Goal: Transaction & Acquisition: Book appointment/travel/reservation

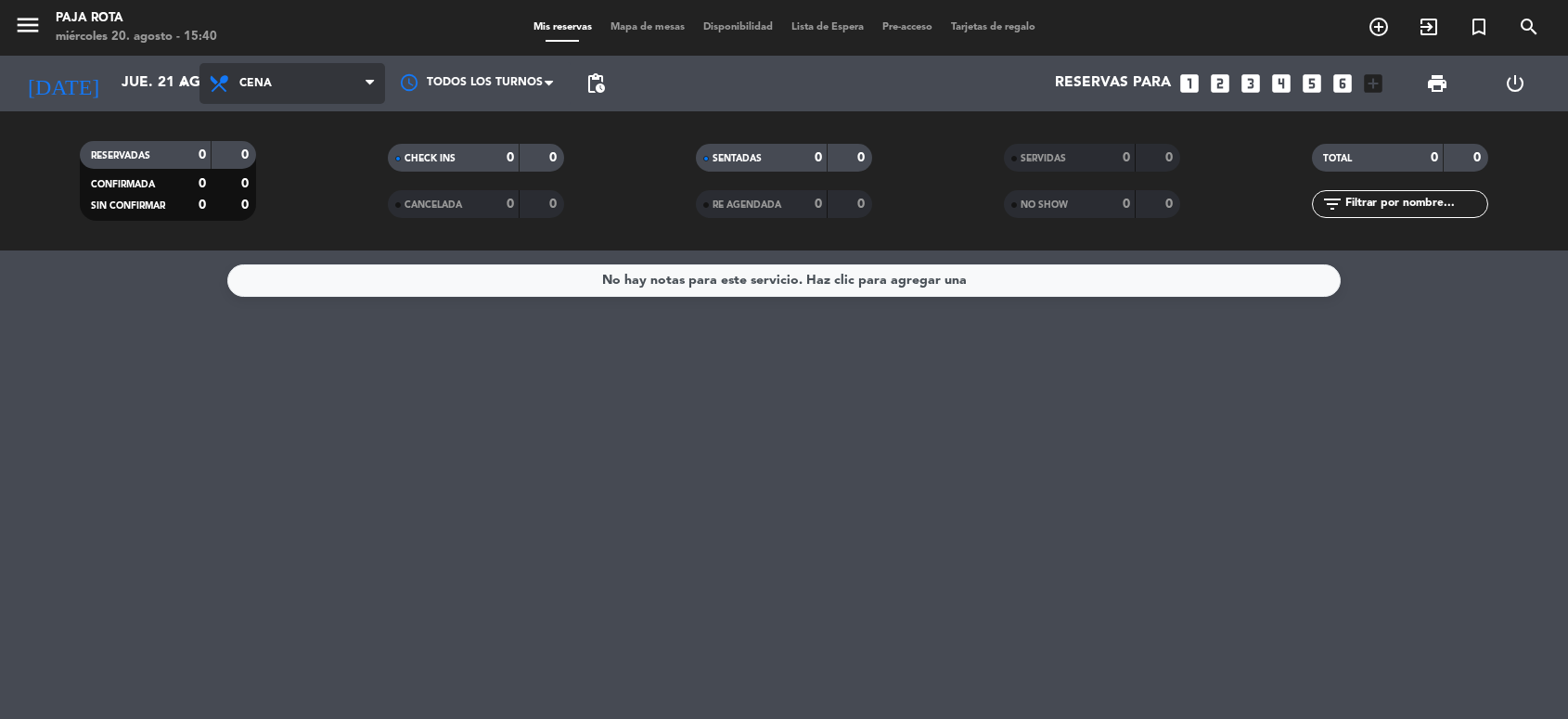
click at [305, 76] on span "Cena" at bounding box center [292, 83] width 186 height 41
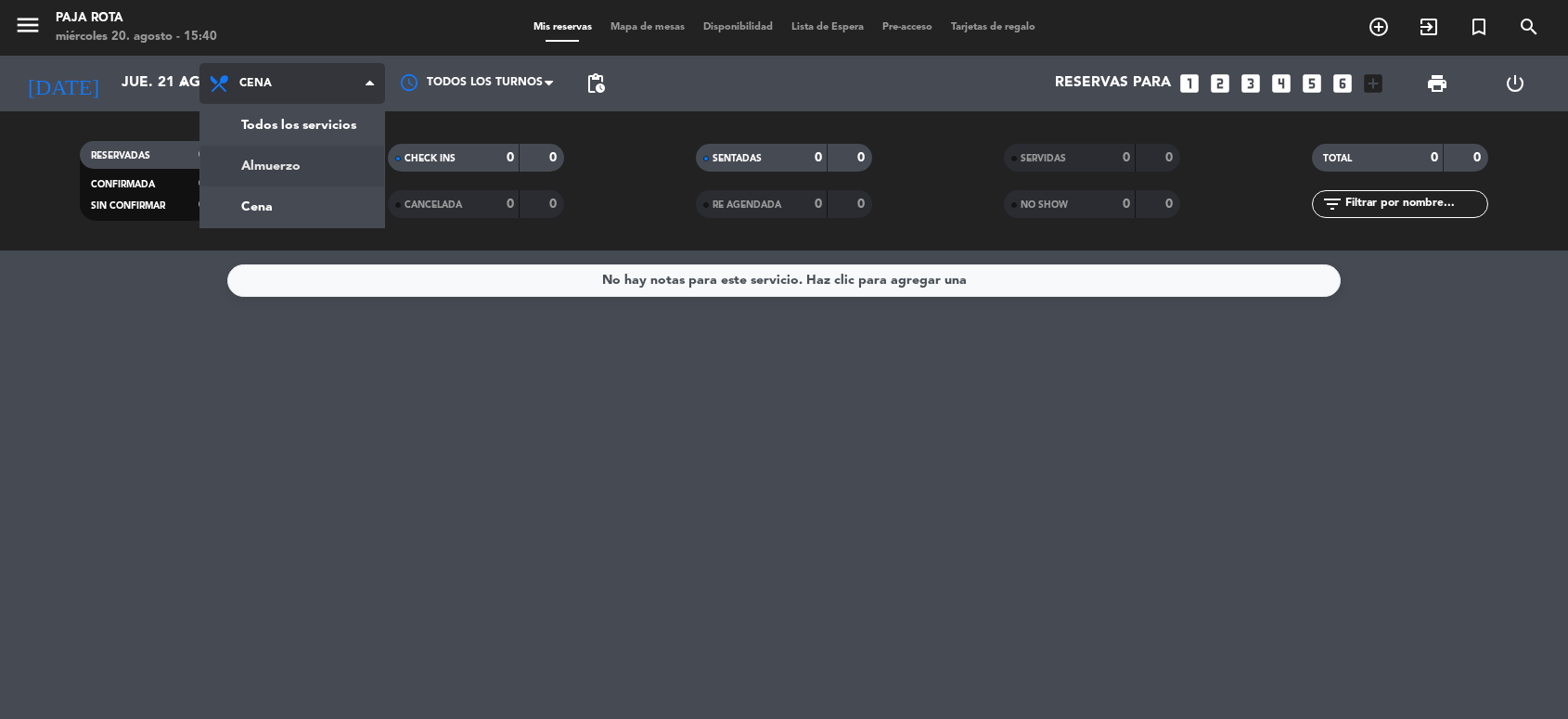
click at [305, 159] on div "menu PAJA ROTA miércoles 20. agosto - 15:40 Mis reservas Mapa de mesas Disponib…" at bounding box center [784, 125] width 1568 height 251
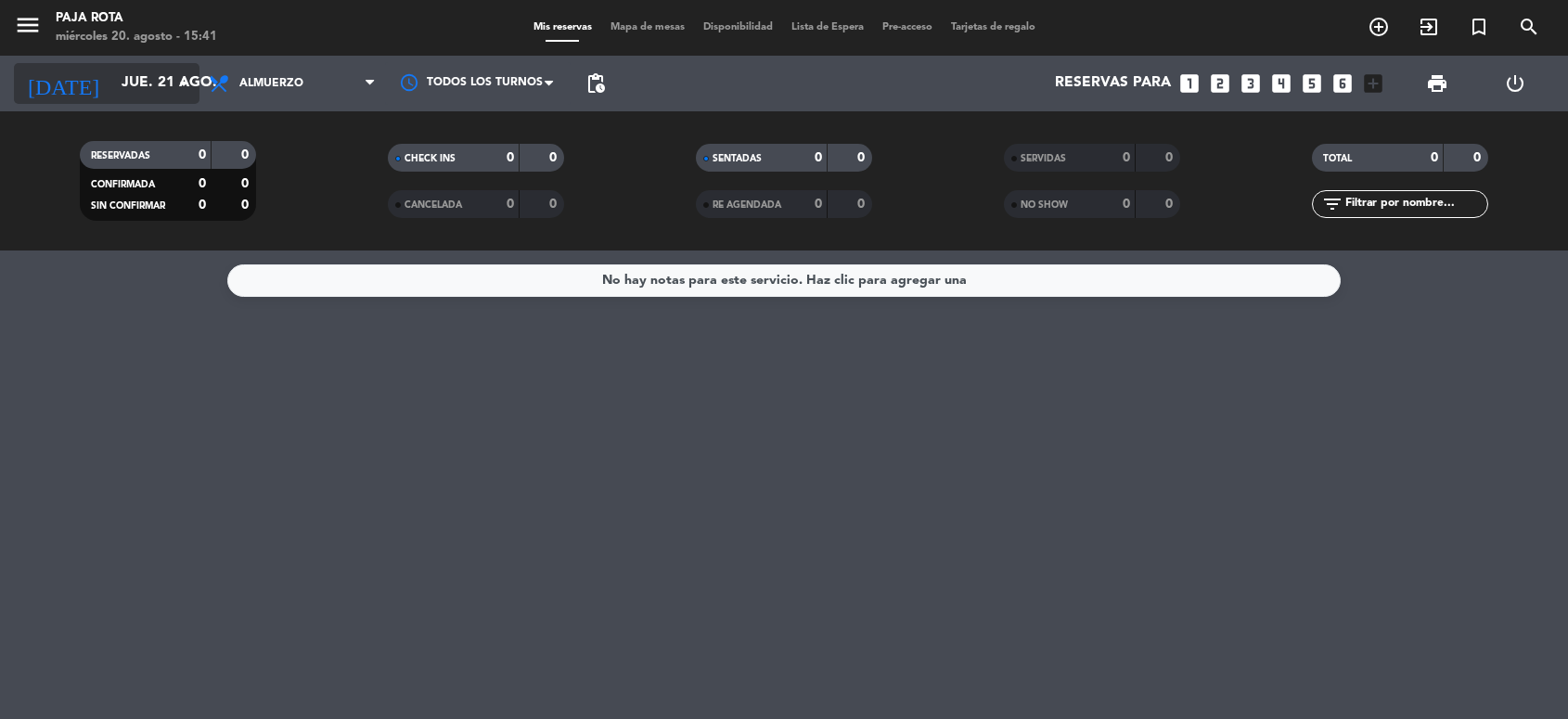
click at [146, 91] on input "jue. 21 ago." at bounding box center [210, 83] width 196 height 35
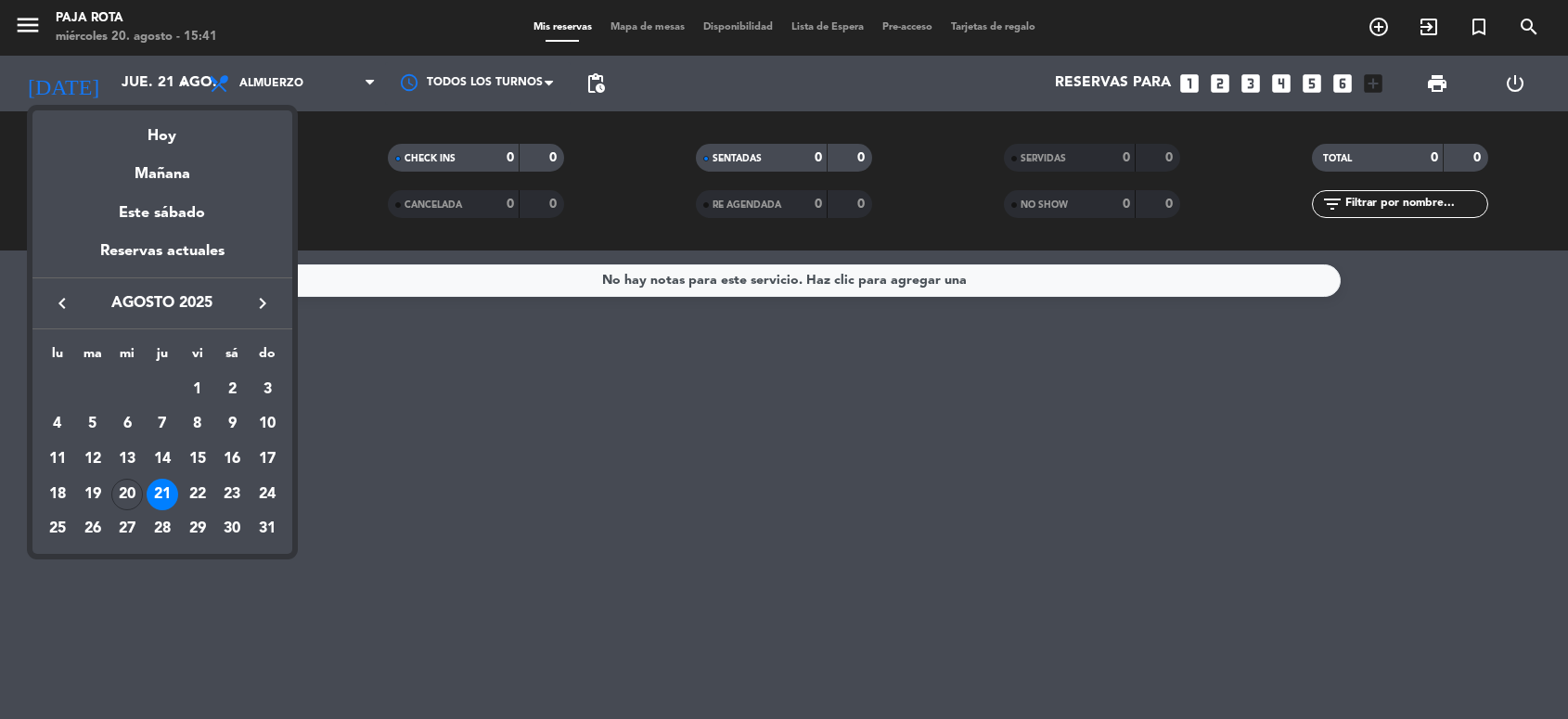
click at [155, 499] on div "21" at bounding box center [161, 494] width 31 height 31
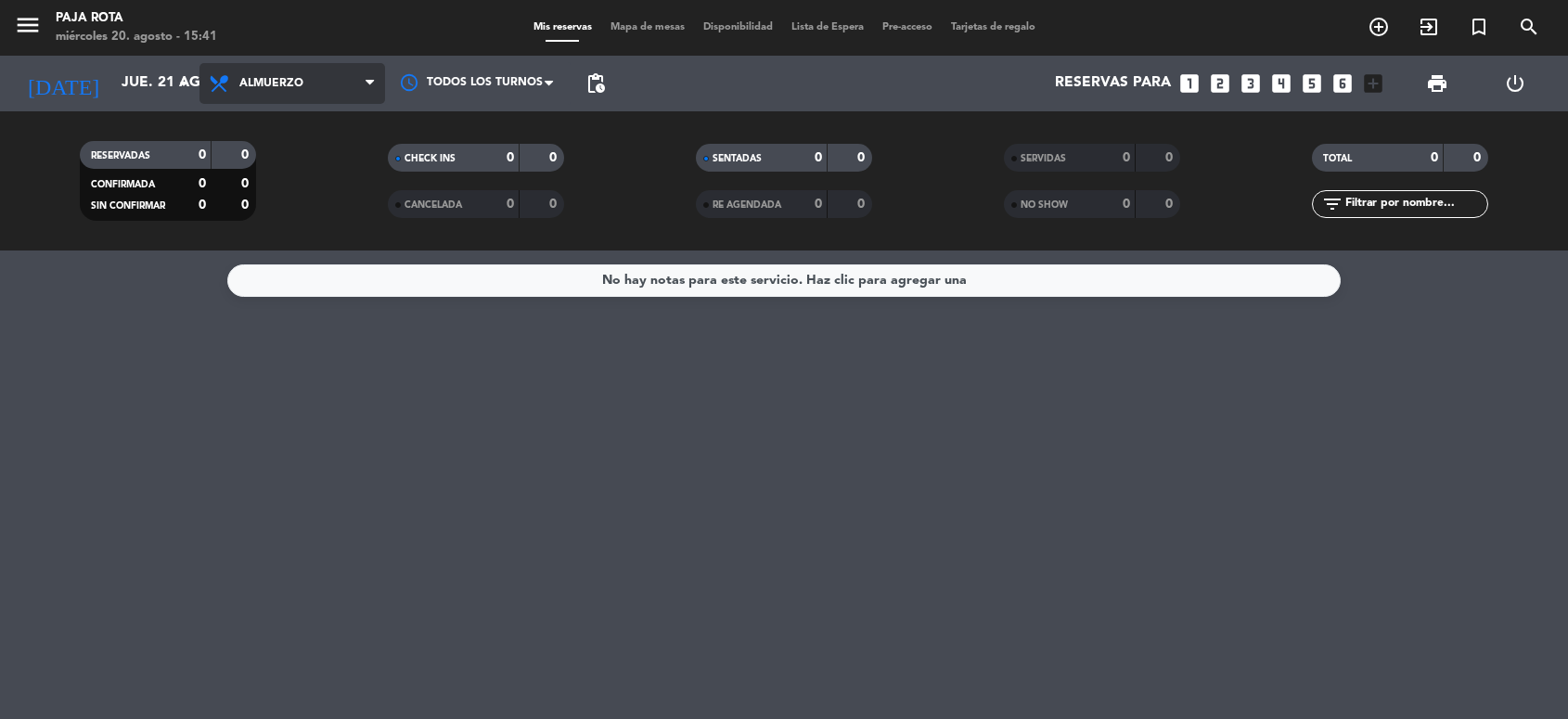
click at [311, 76] on span "Almuerzo" at bounding box center [292, 83] width 186 height 41
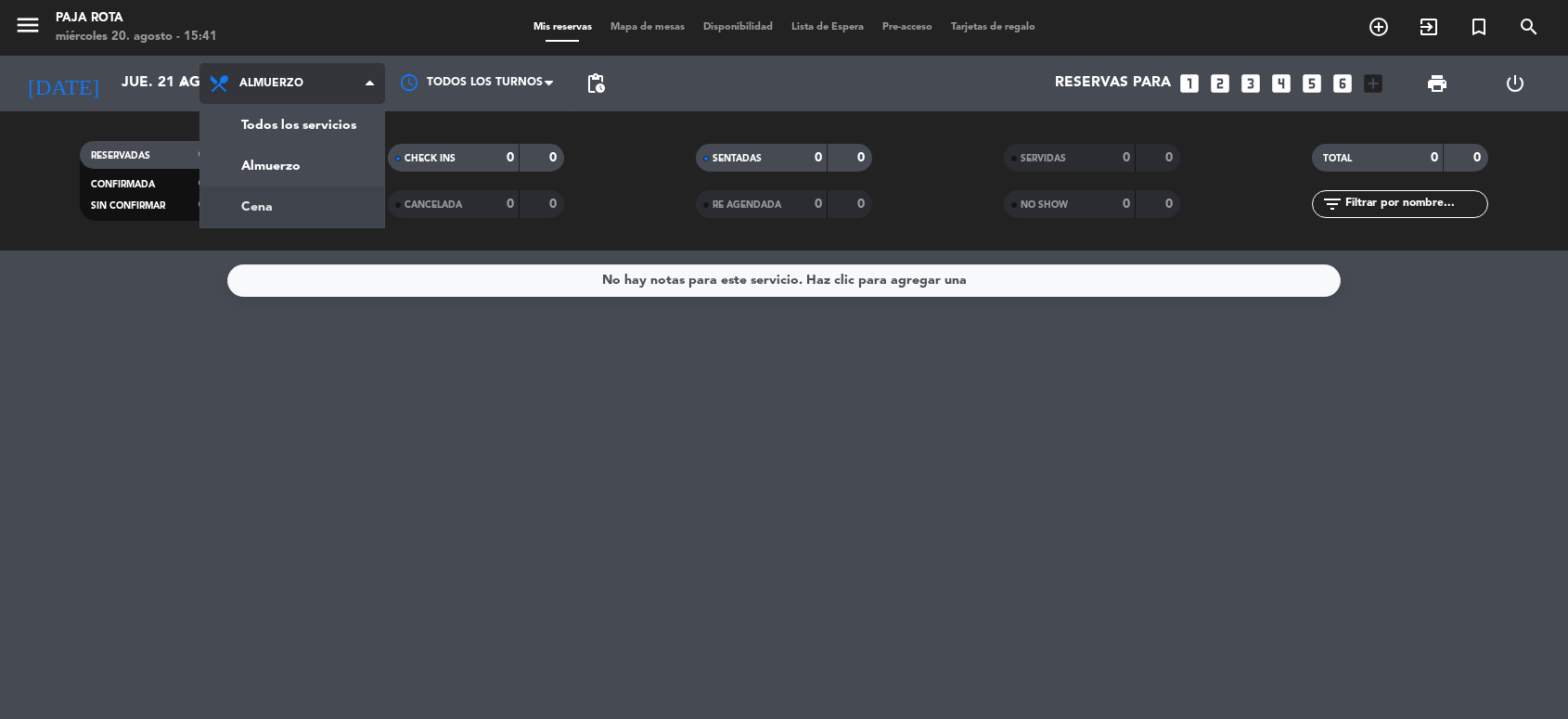
click at [286, 189] on div "menu PAJA ROTA miércoles 20. agosto - 15:41 Mis reservas Mapa de mesas Disponib…" at bounding box center [784, 125] width 1568 height 251
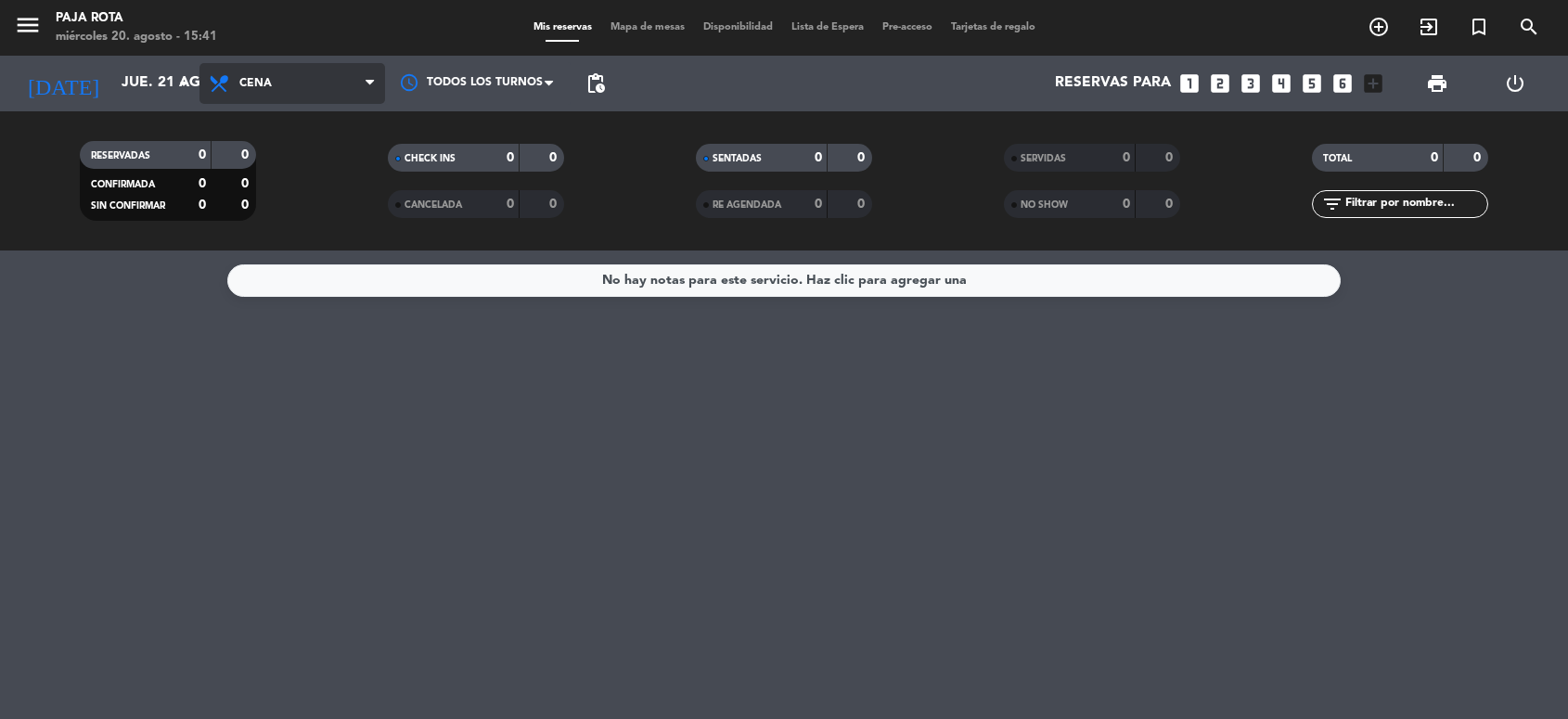
click at [309, 79] on span "Cena" at bounding box center [292, 83] width 186 height 41
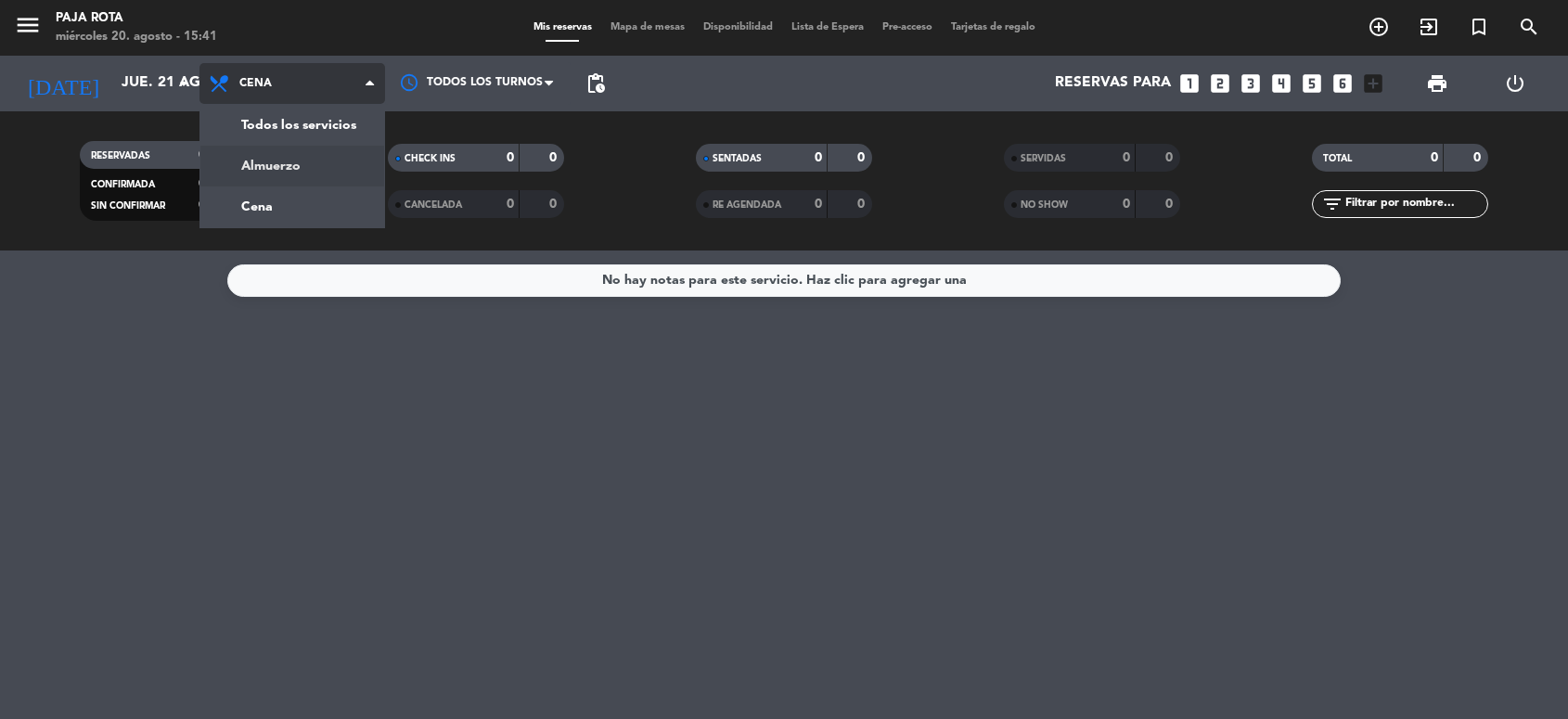
click at [316, 149] on div "menu PAJA ROTA miércoles 20. agosto - 15:41 Mis reservas Mapa de mesas Disponib…" at bounding box center [784, 125] width 1568 height 251
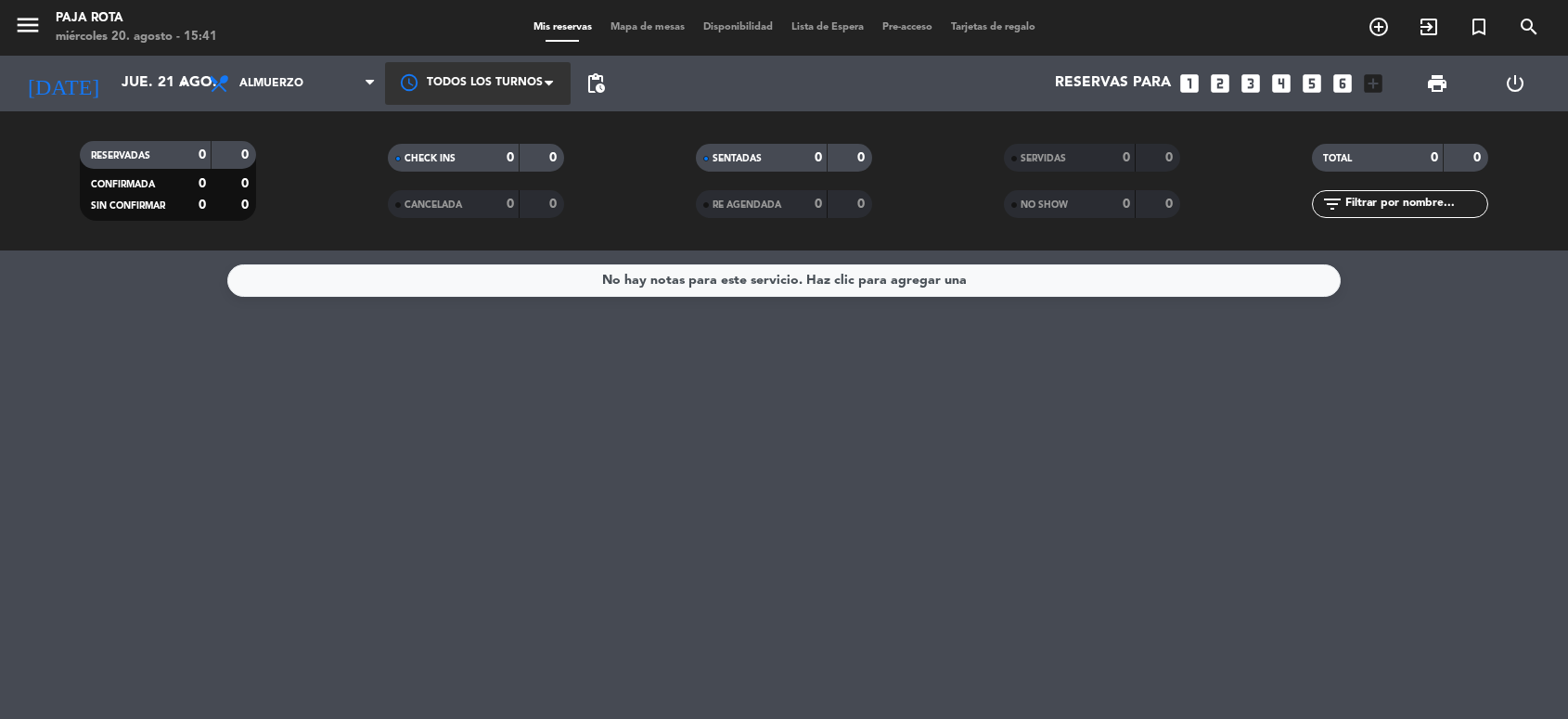
click at [490, 88] on div at bounding box center [477, 83] width 186 height 42
click at [499, 128] on span "Todos los turnos" at bounding box center [480, 126] width 101 height 22
click at [1379, 28] on icon "add_circle_outline" at bounding box center [1379, 27] width 23 height 23
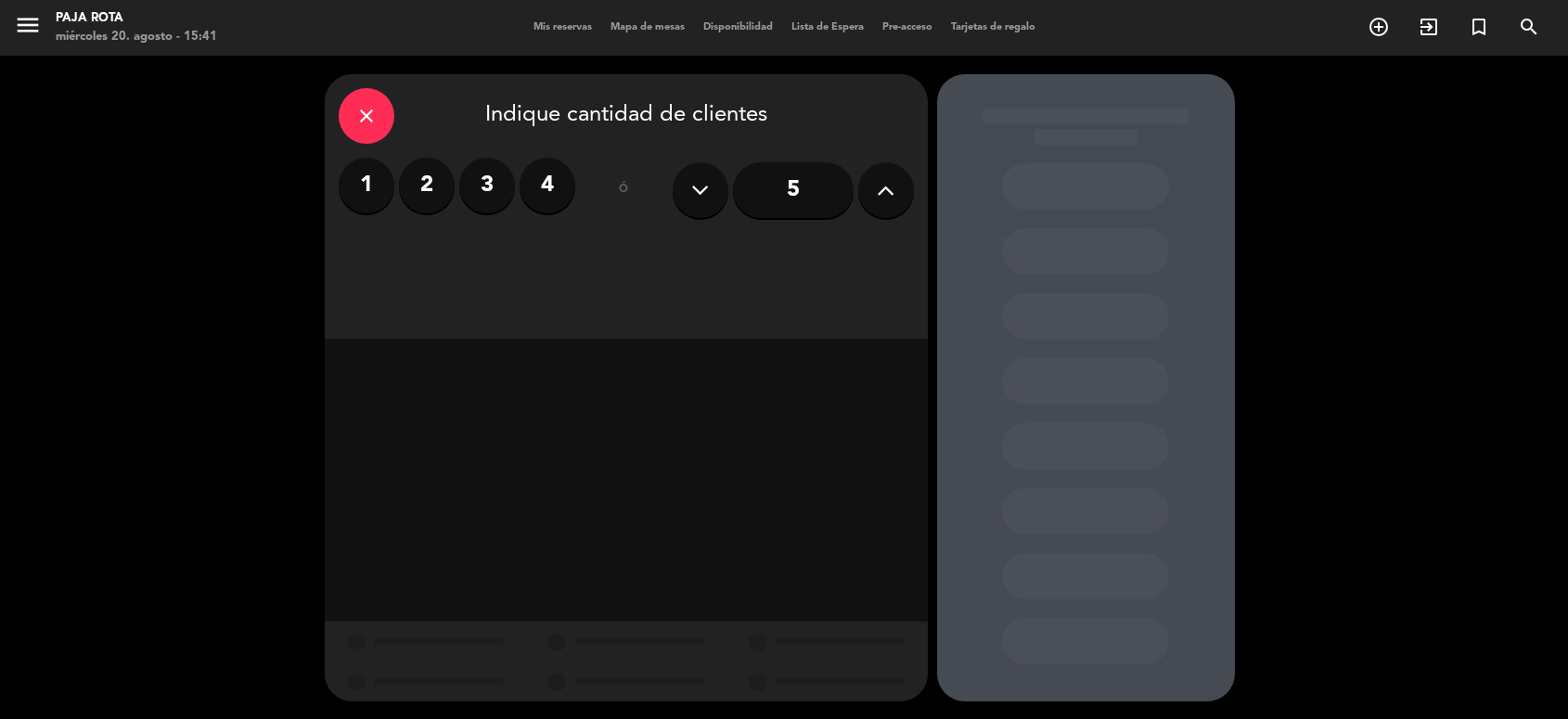
click at [891, 193] on icon at bounding box center [885, 191] width 18 height 28
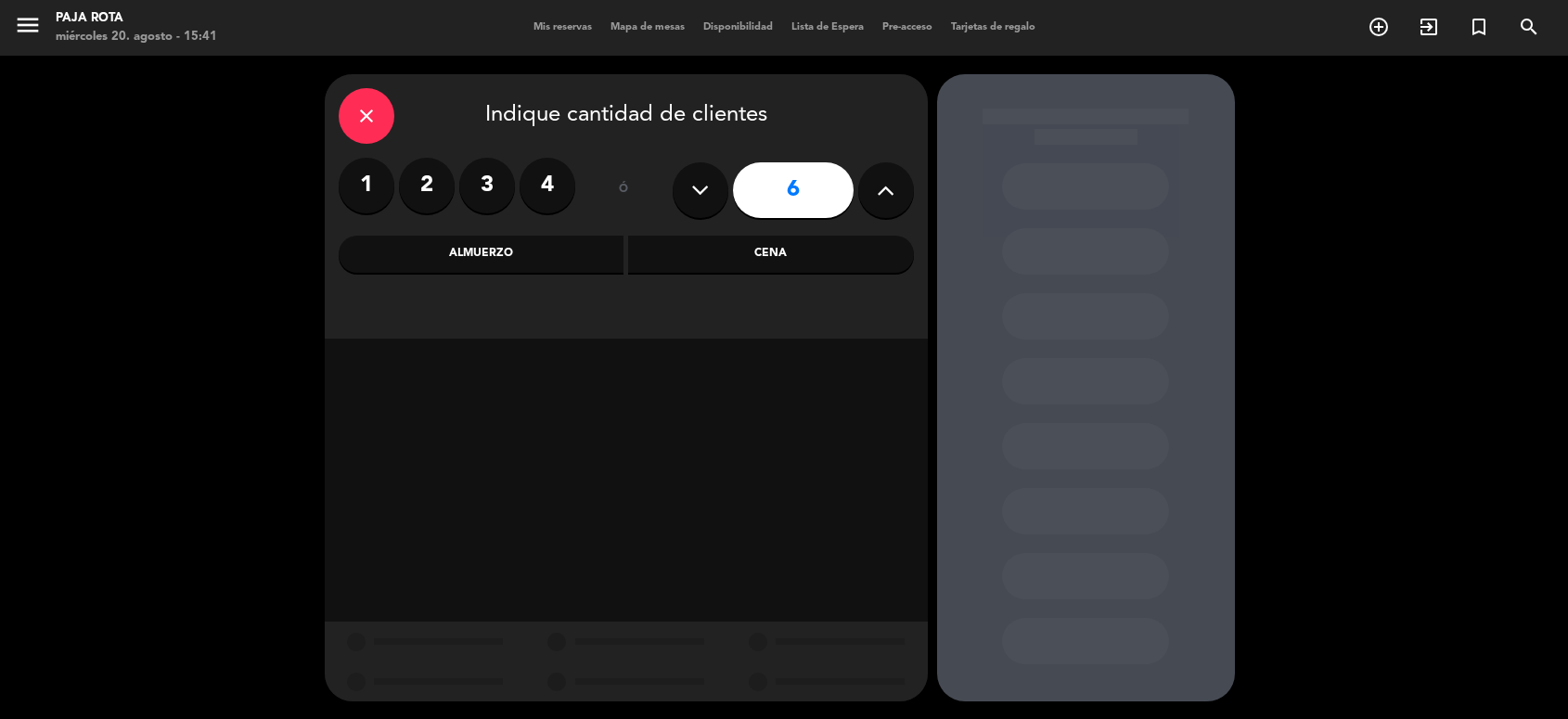
click at [891, 193] on icon at bounding box center [885, 191] width 18 height 28
click at [887, 197] on icon at bounding box center [885, 191] width 18 height 28
type input "8"
click at [780, 254] on div "Cena" at bounding box center [771, 254] width 286 height 37
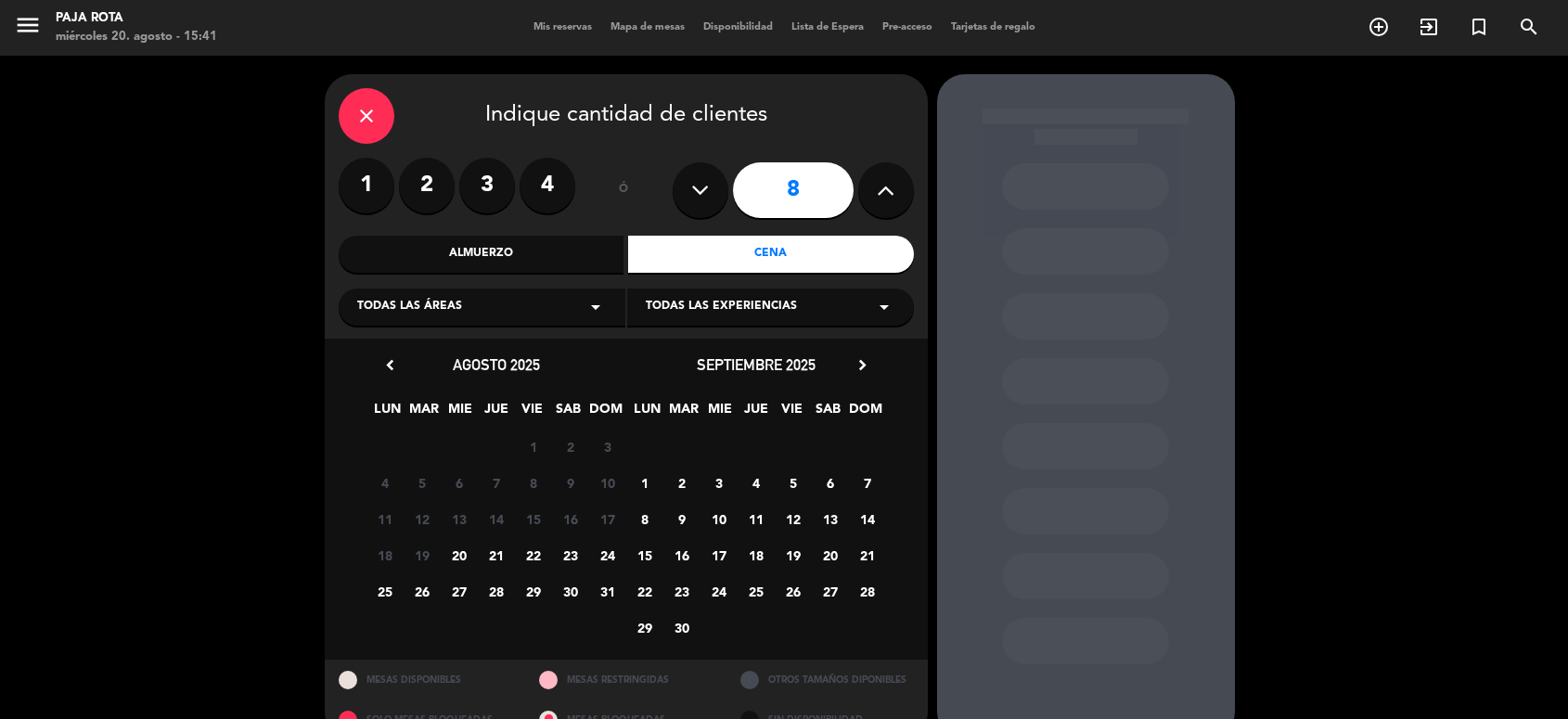
click at [496, 552] on span "21" at bounding box center [495, 555] width 30 height 30
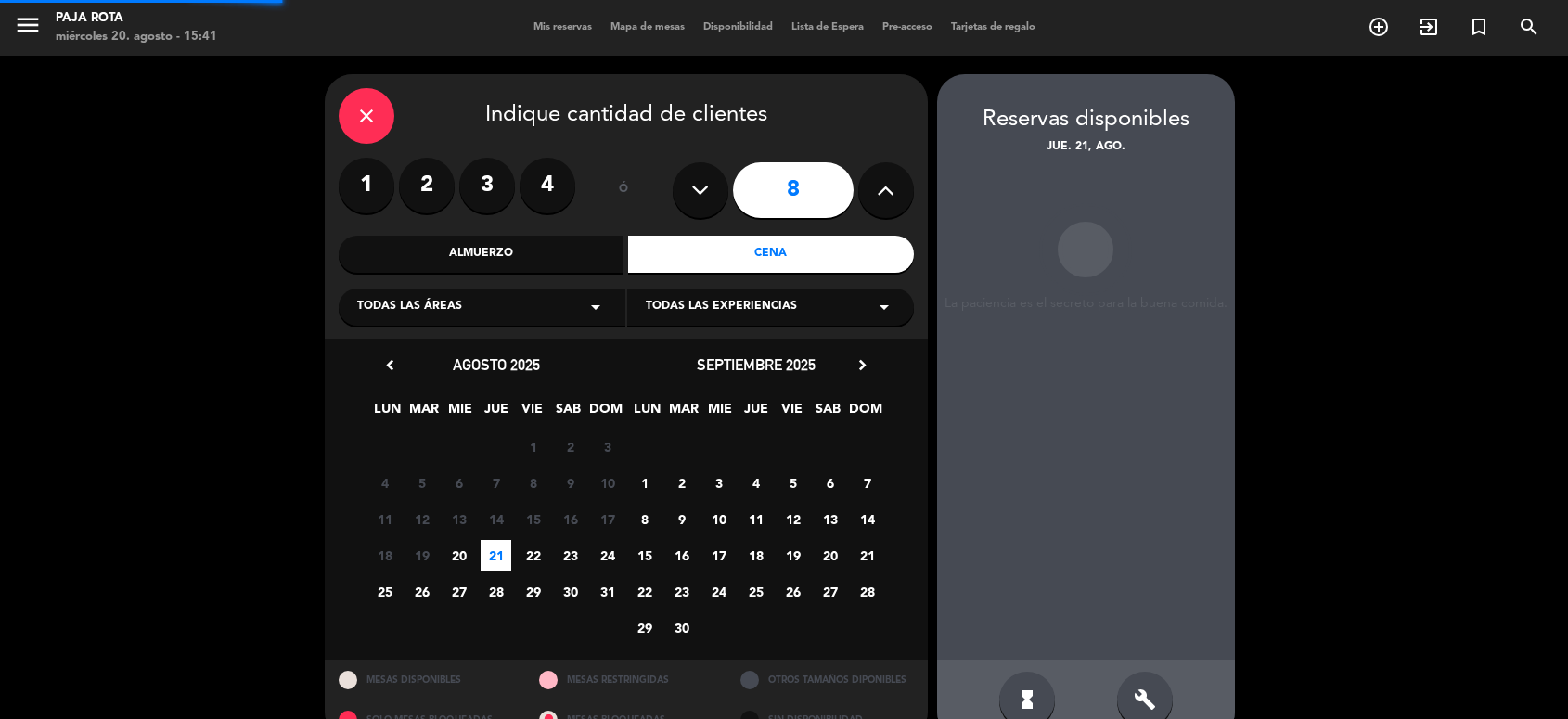
scroll to position [37, 0]
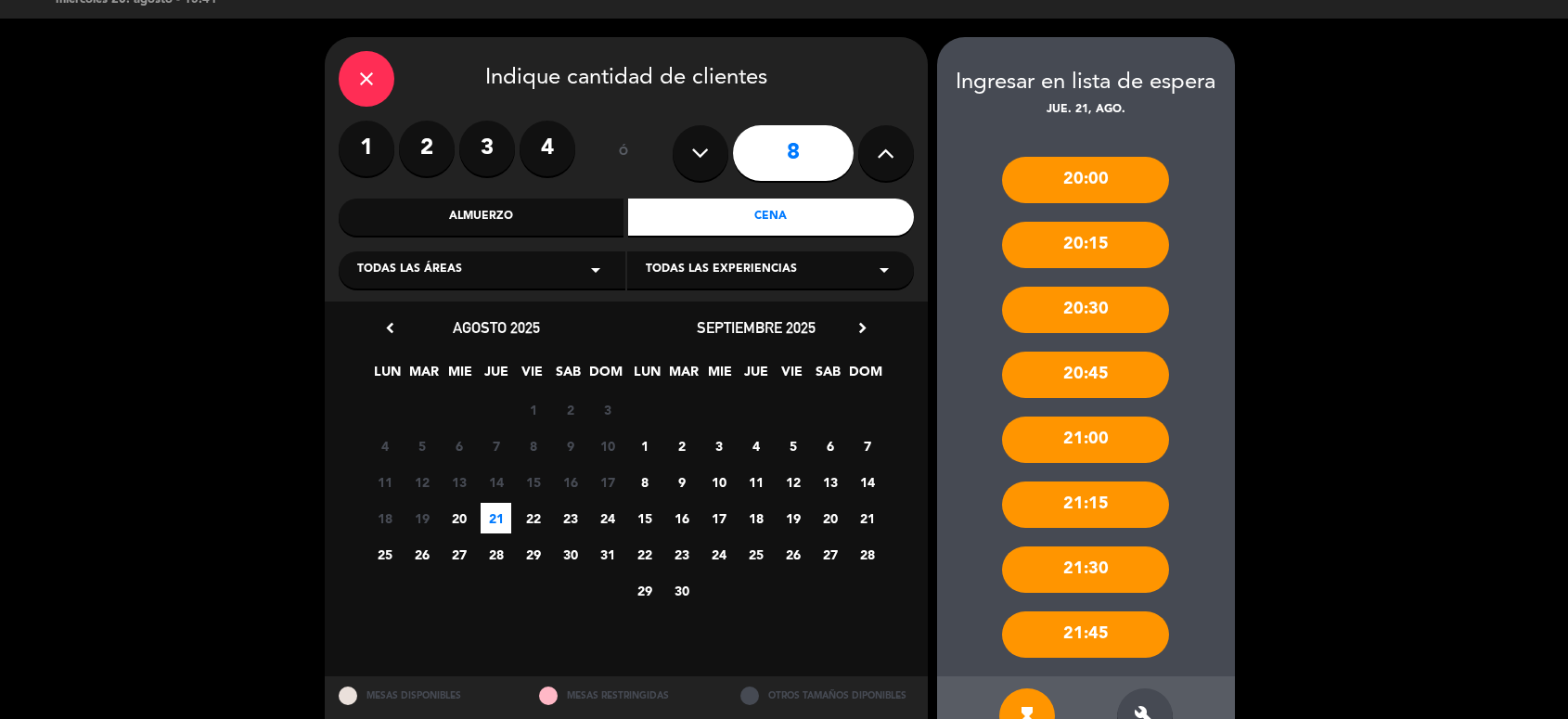
click at [1113, 170] on div "20:00" at bounding box center [1085, 179] width 167 height 46
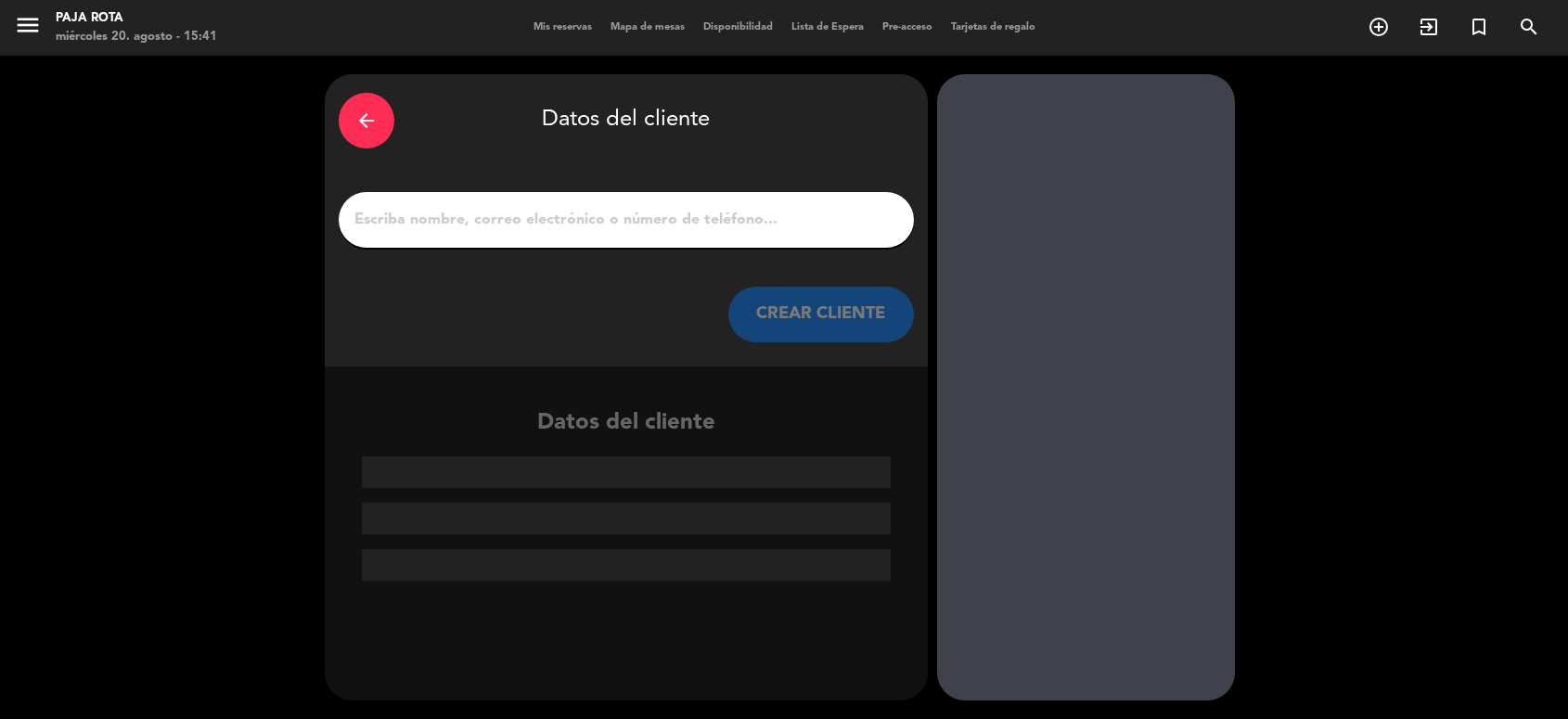
scroll to position [0, 0]
click at [359, 121] on icon "arrow_back" at bounding box center [367, 121] width 23 height 23
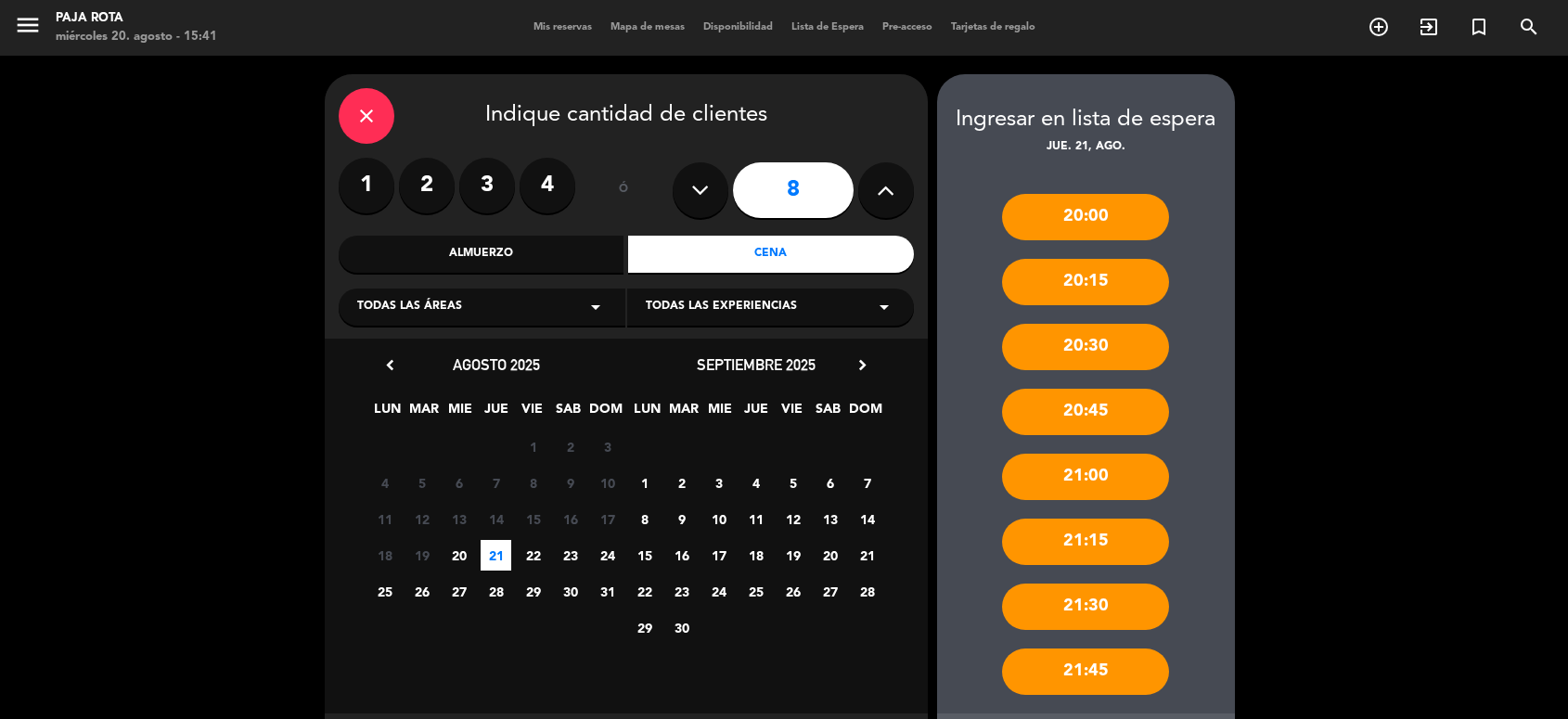
scroll to position [92, 0]
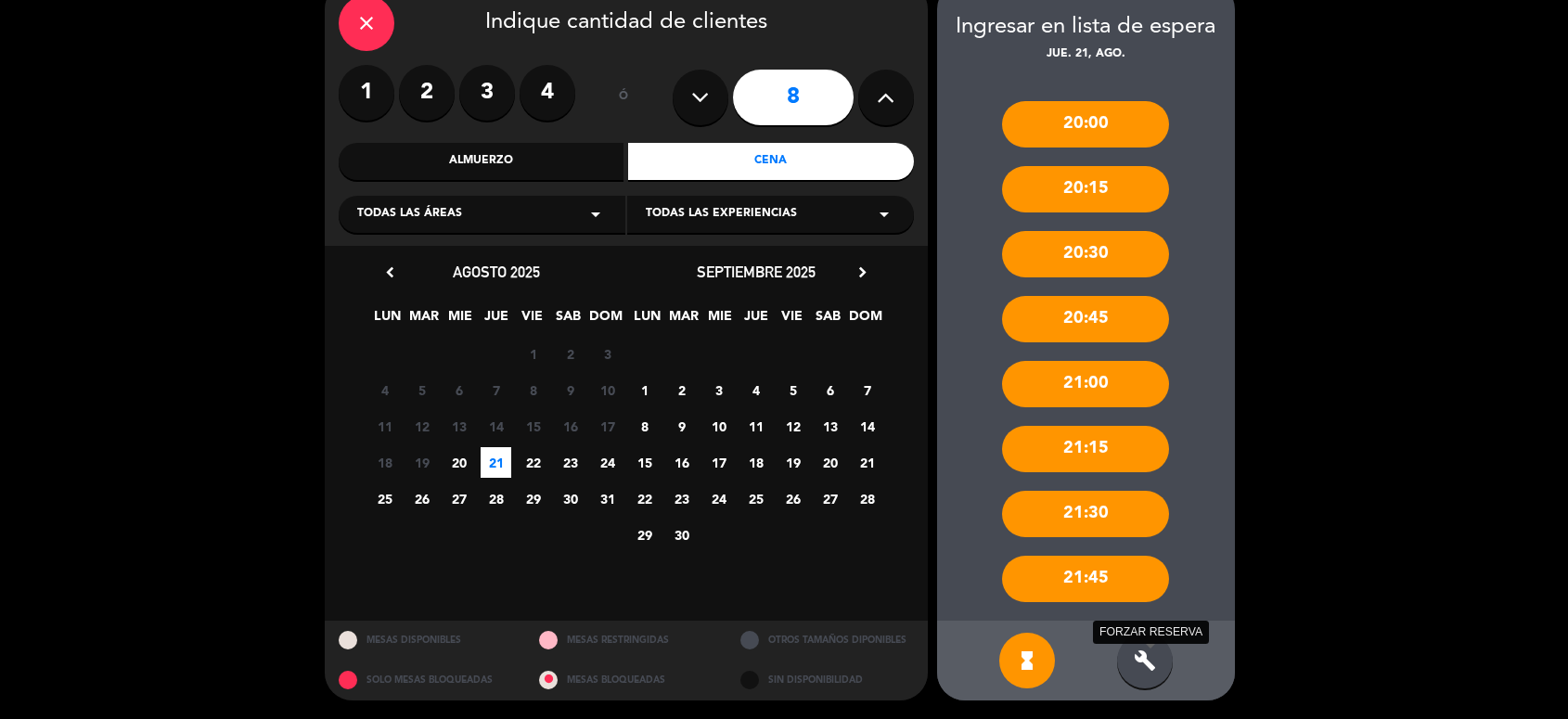
click at [1137, 661] on icon "build" at bounding box center [1145, 660] width 23 height 23
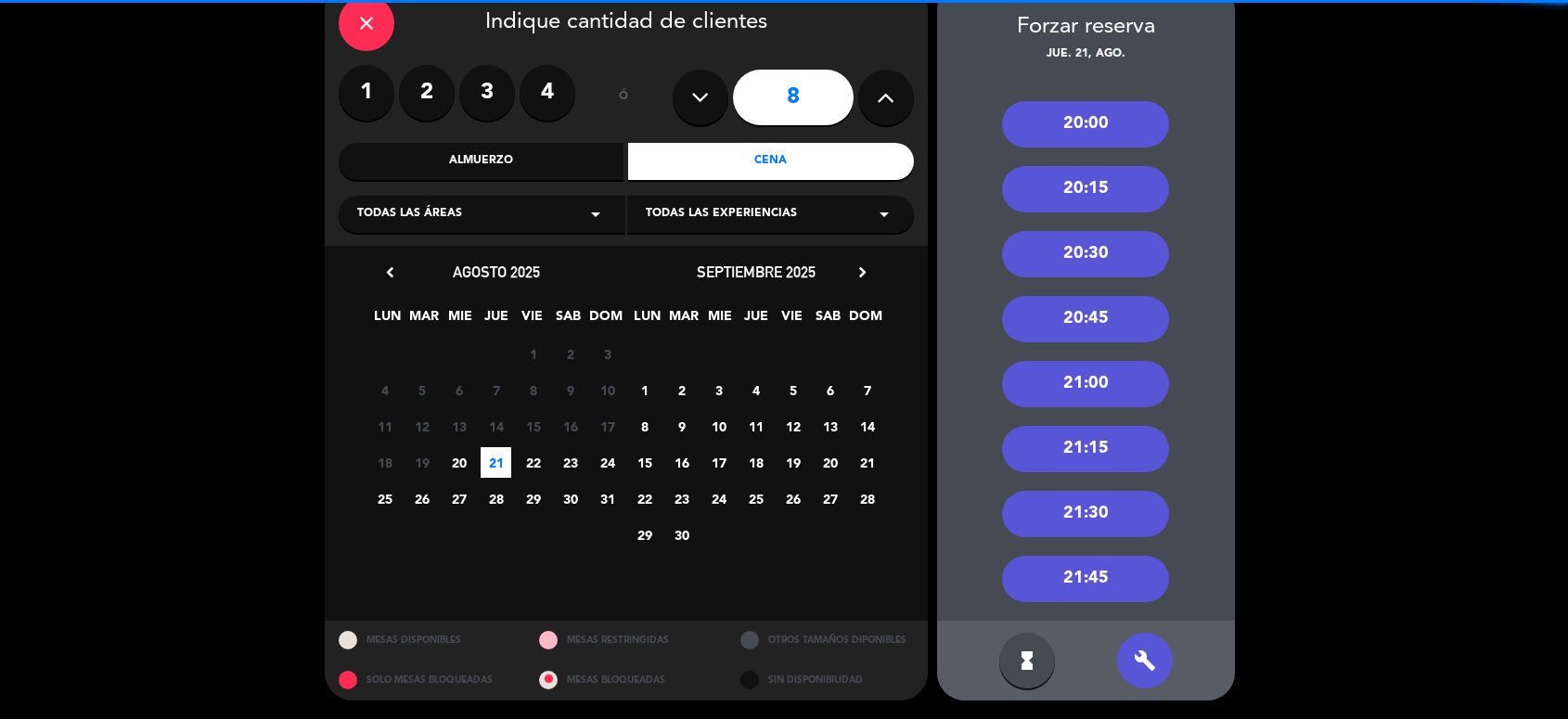
scroll to position [0, 0]
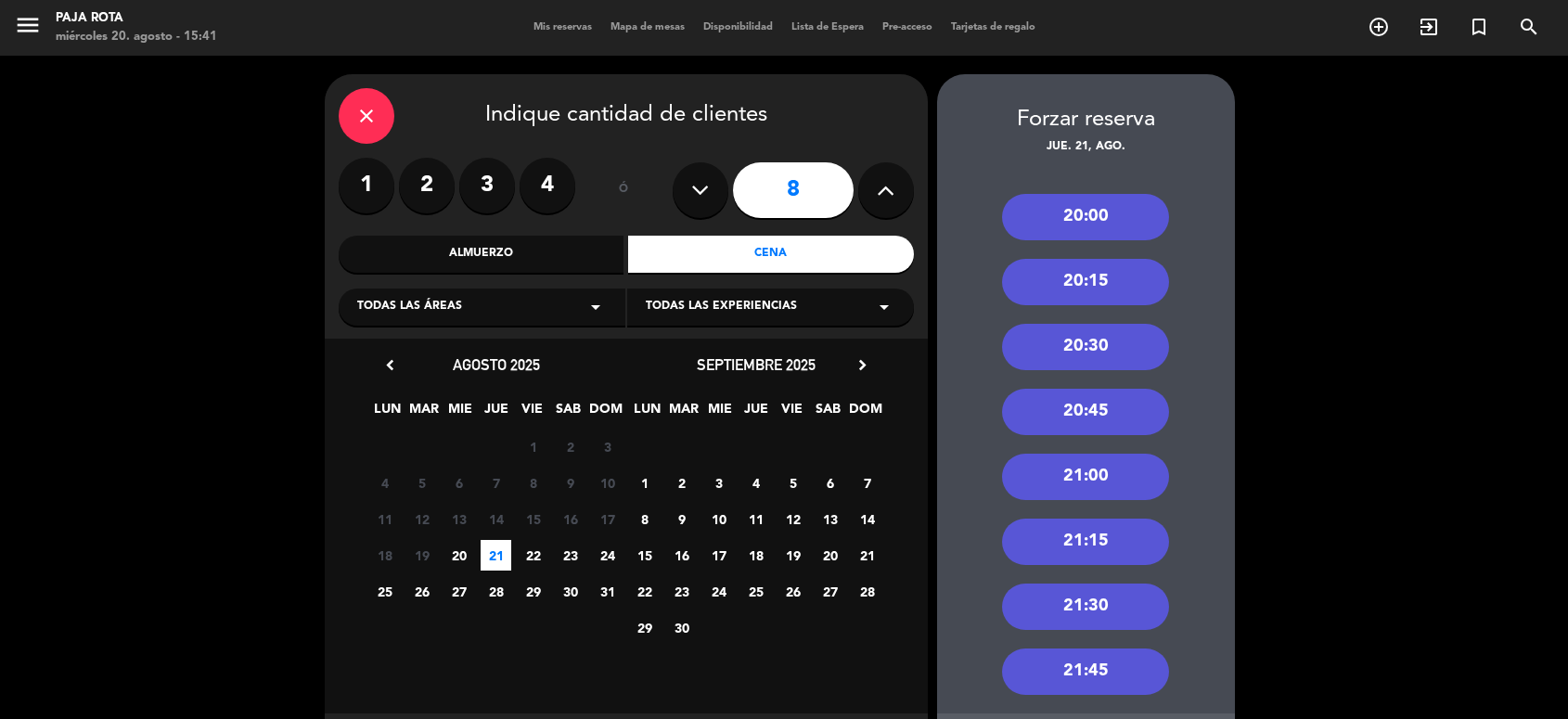
click at [1081, 224] on div "20:00" at bounding box center [1085, 217] width 167 height 46
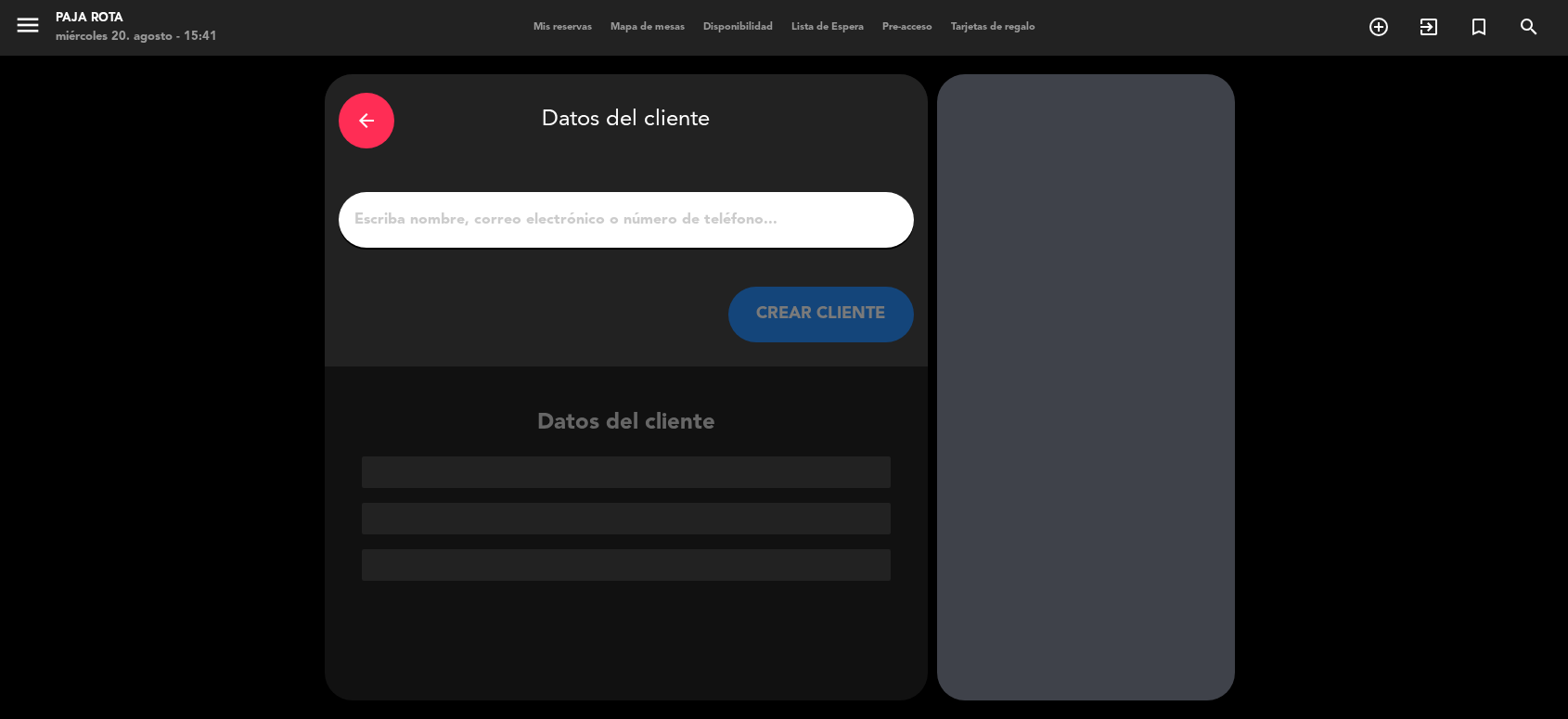
click at [656, 204] on div at bounding box center [626, 220] width 575 height 56
click at [596, 225] on input "1" at bounding box center [626, 220] width 547 height 26
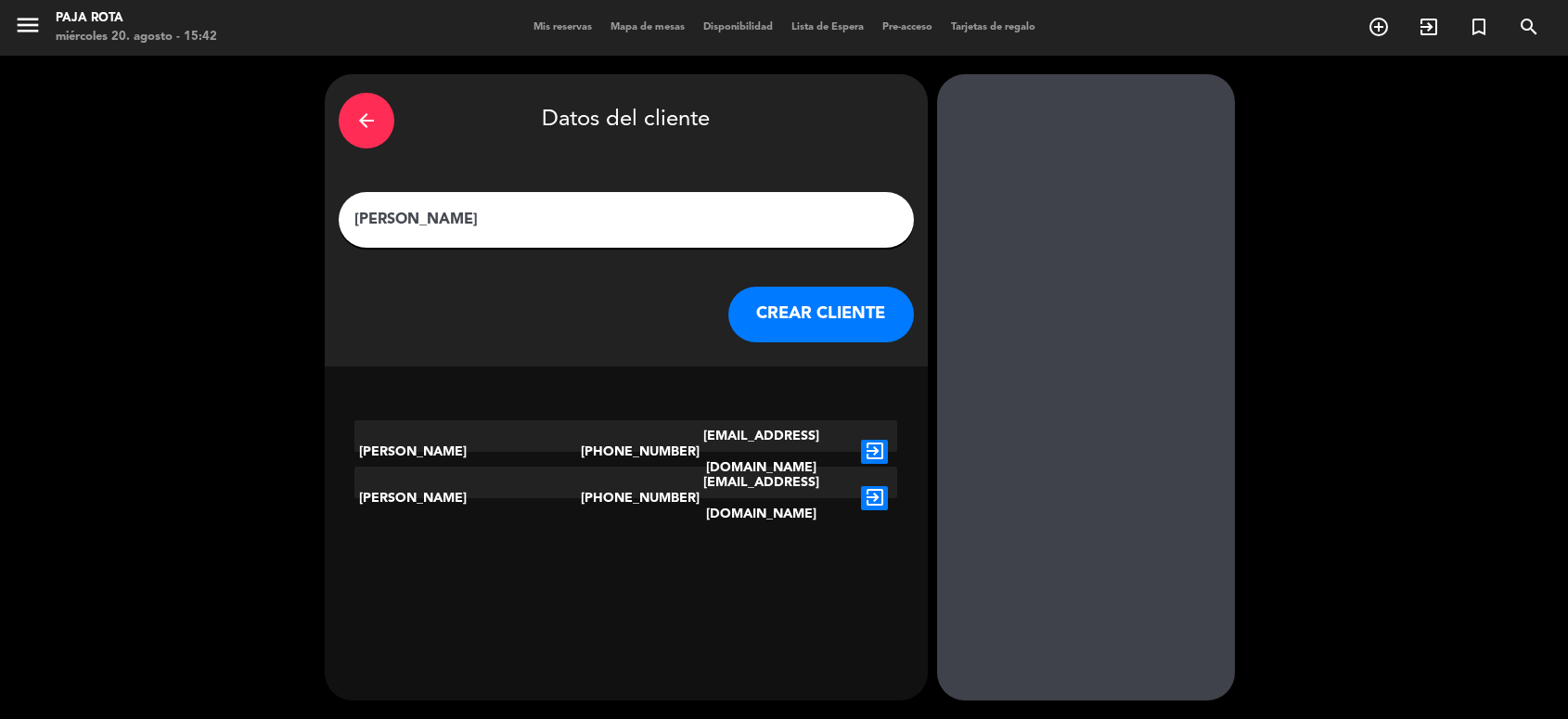
type input "[PERSON_NAME]"
click at [822, 297] on button "CREAR CLIENTE" at bounding box center [821, 314] width 186 height 56
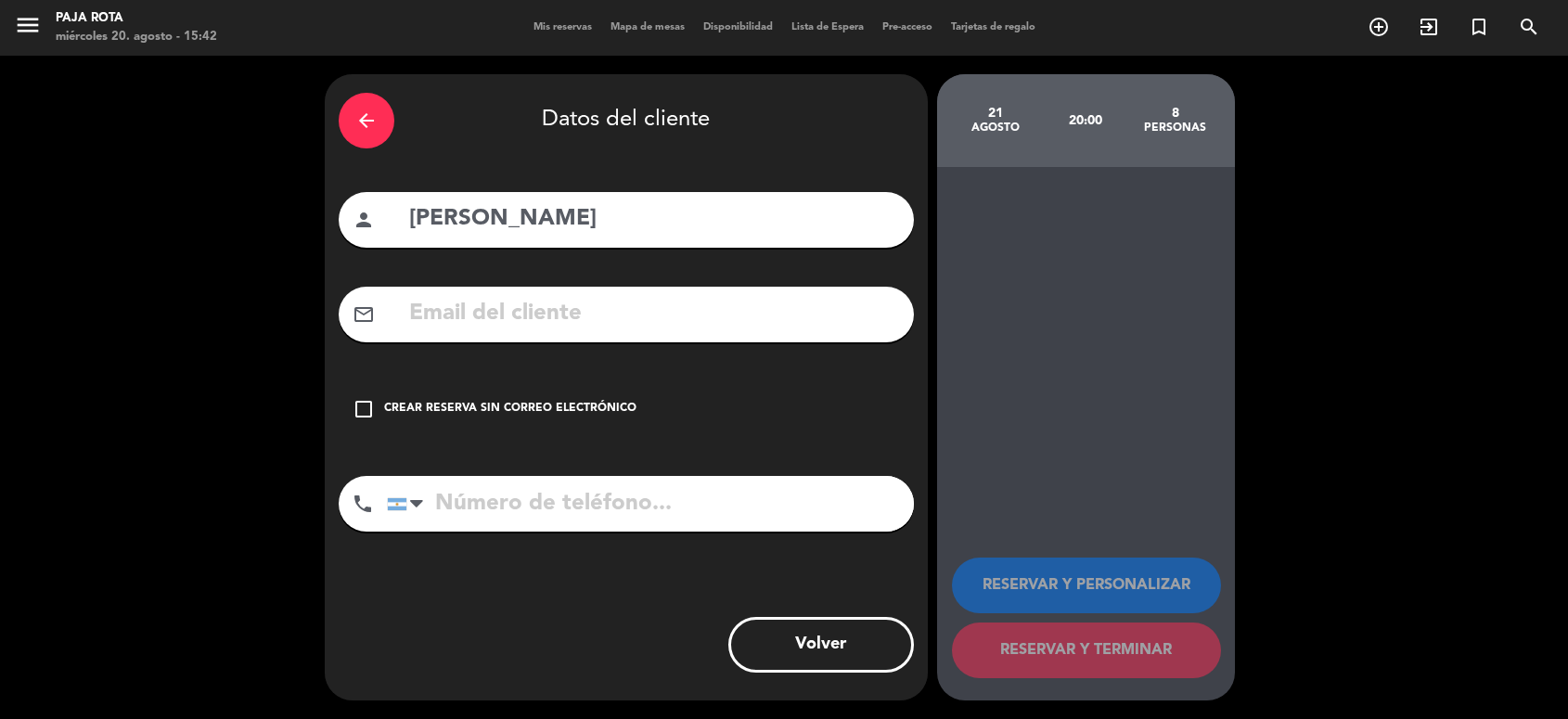
click at [689, 298] on input "text" at bounding box center [654, 314] width 492 height 38
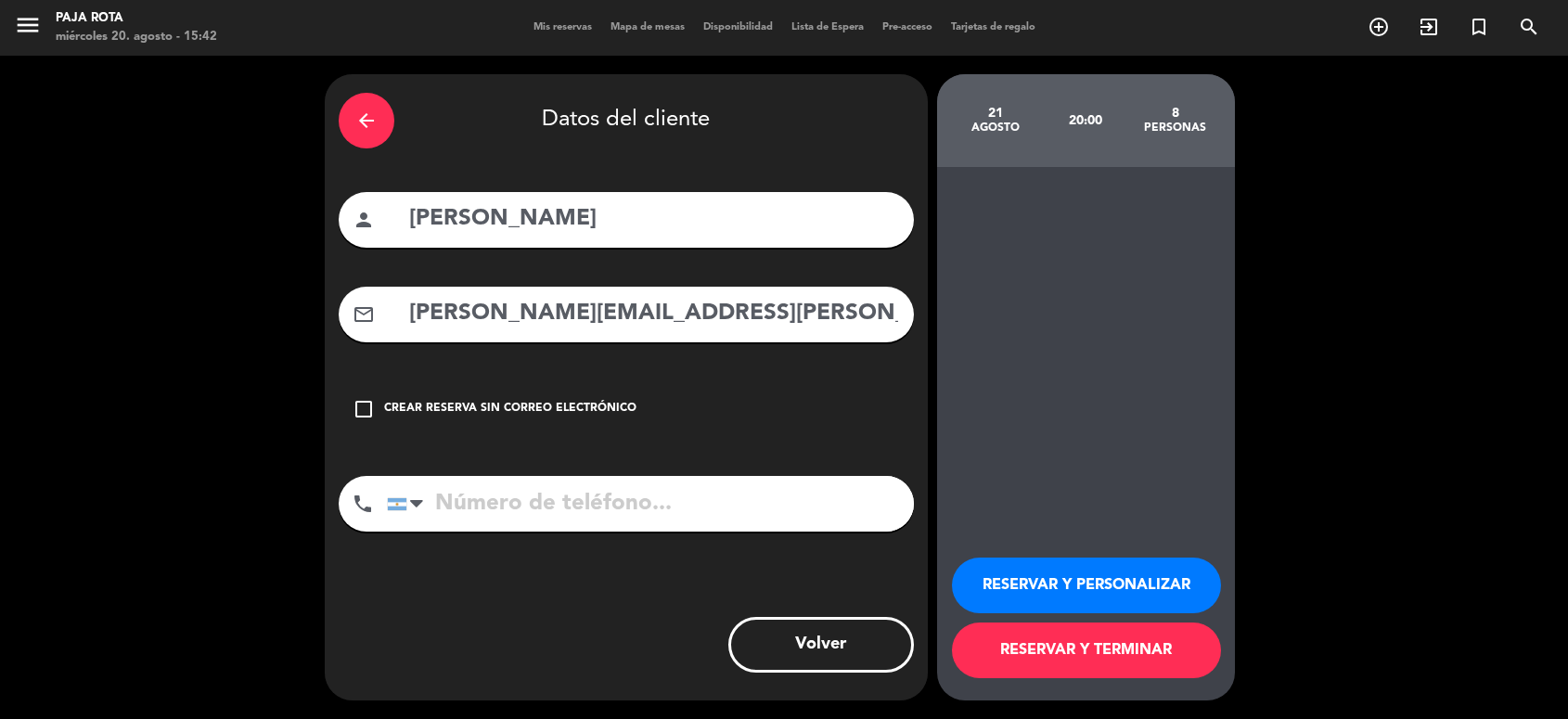
type input "[PERSON_NAME][EMAIL_ADDRESS][PERSON_NAME][DOMAIN_NAME]"
click at [669, 513] on input "tel" at bounding box center [650, 504] width 527 height 56
type input "1132493960"
click at [1107, 559] on button "RESERVAR Y PERSONALIZAR" at bounding box center [1086, 585] width 269 height 56
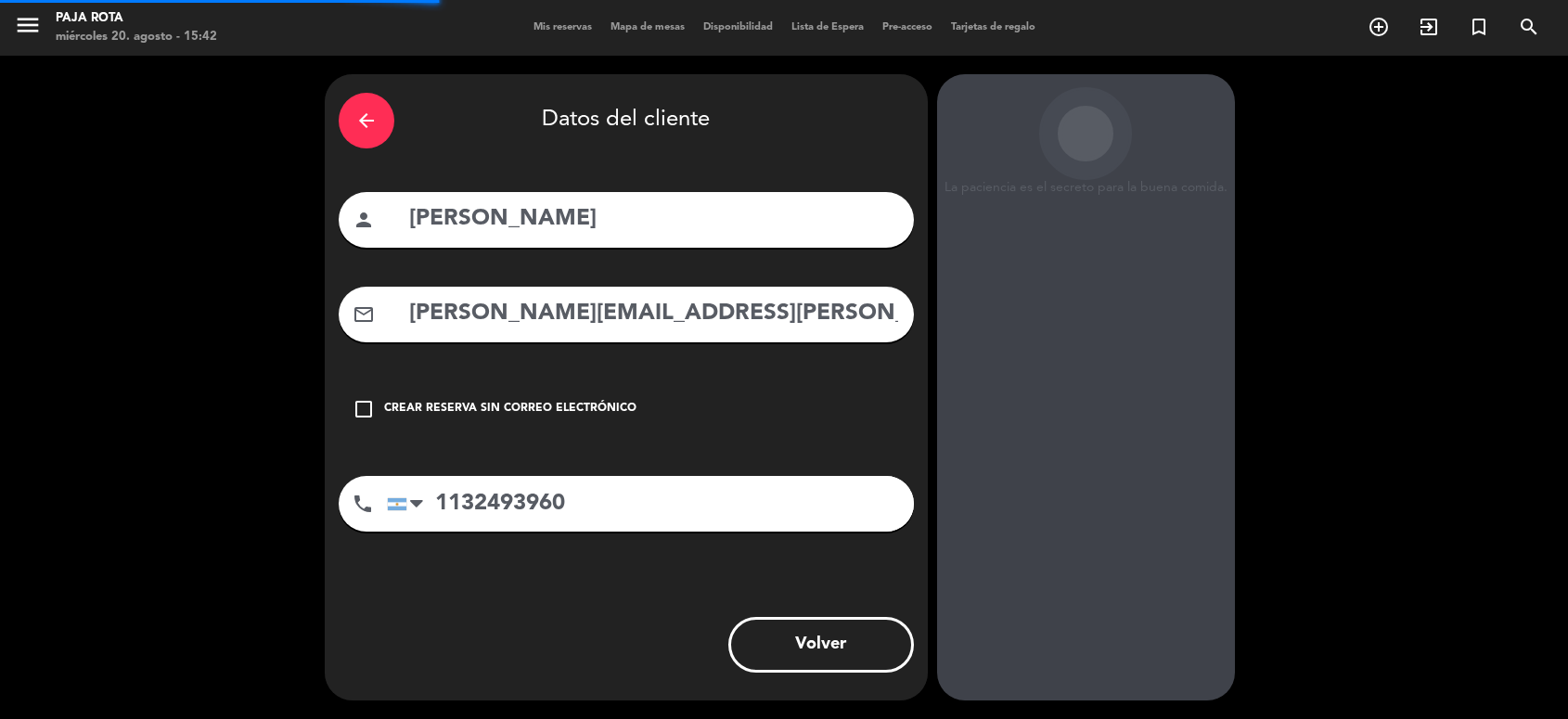
scroll to position [24, 0]
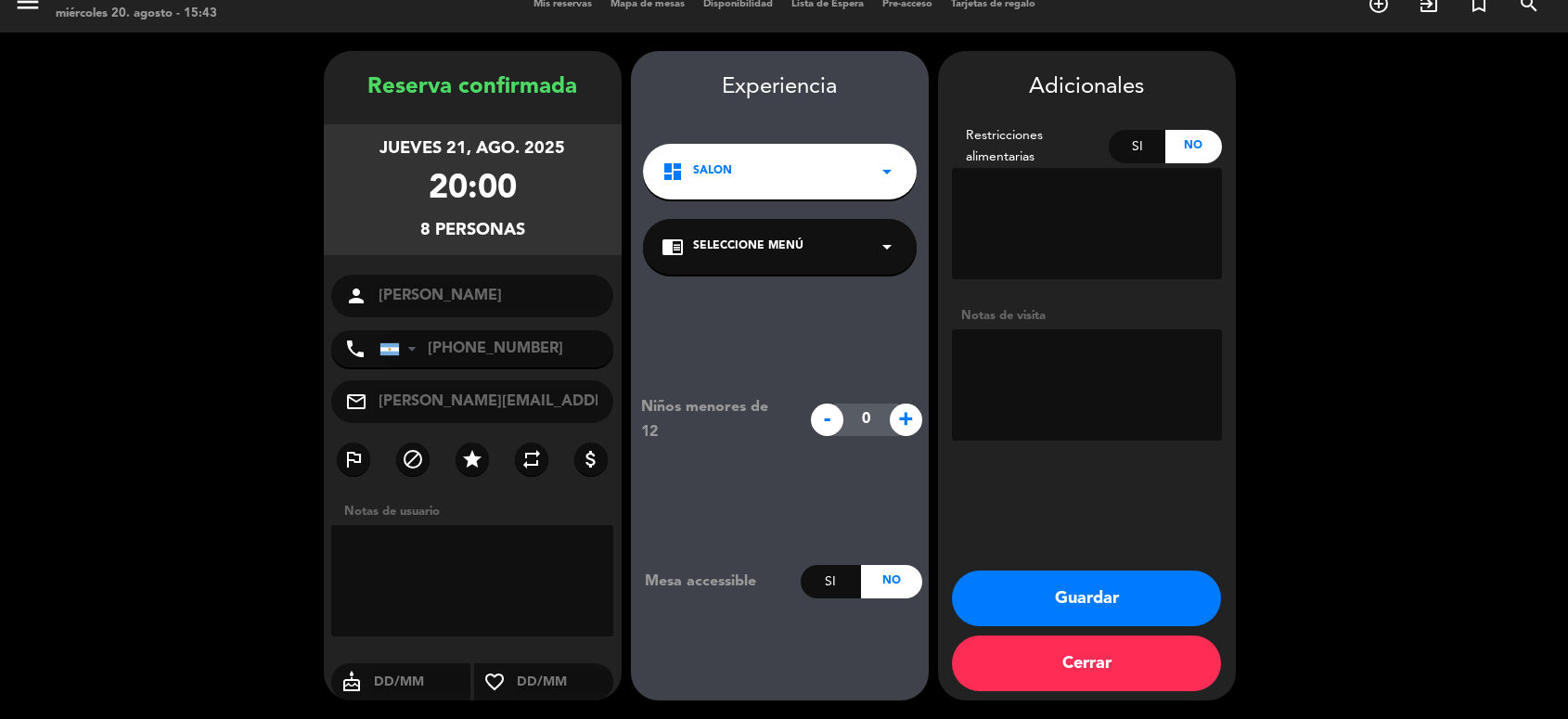
click at [1111, 585] on button "Guardar" at bounding box center [1086, 598] width 269 height 56
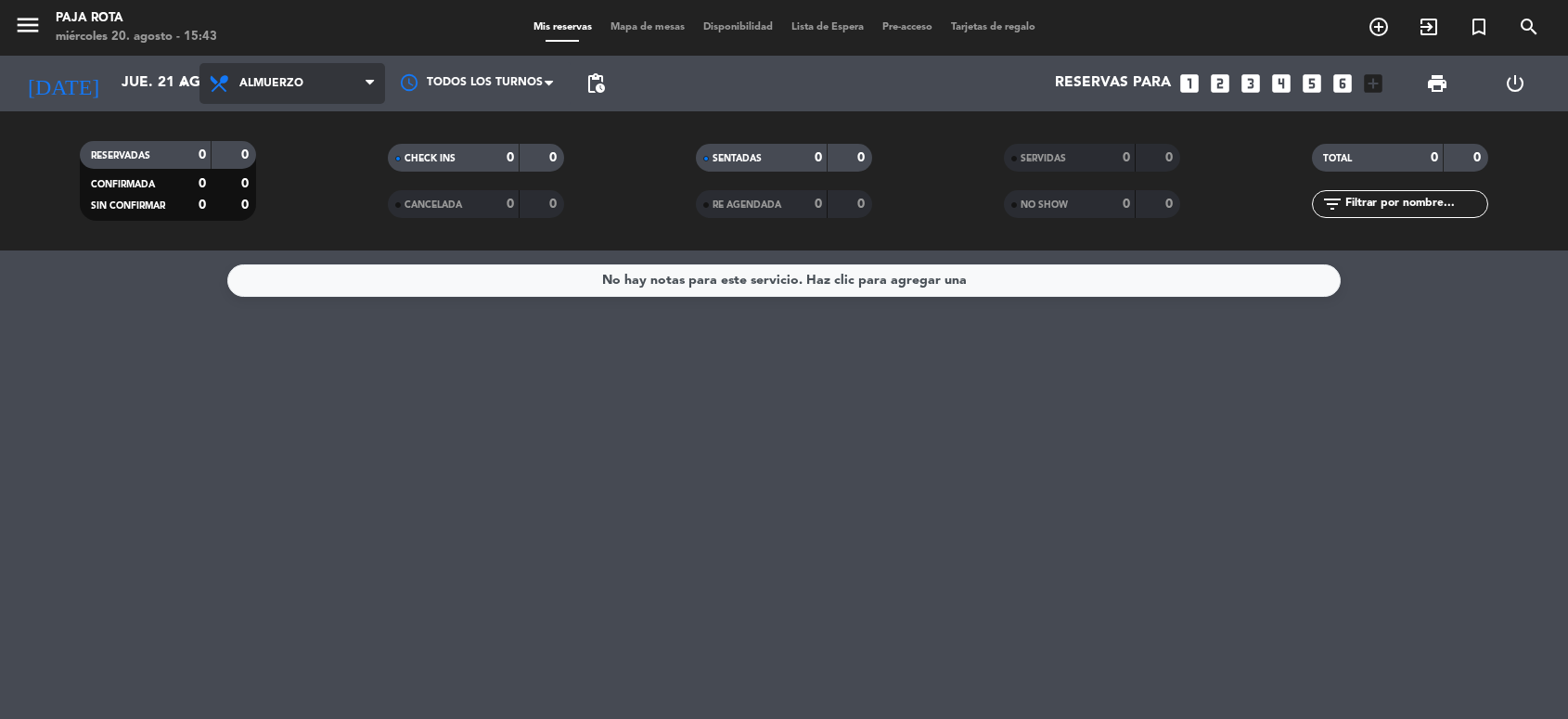
click at [299, 77] on span "Almuerzo" at bounding box center [272, 84] width 64 height 13
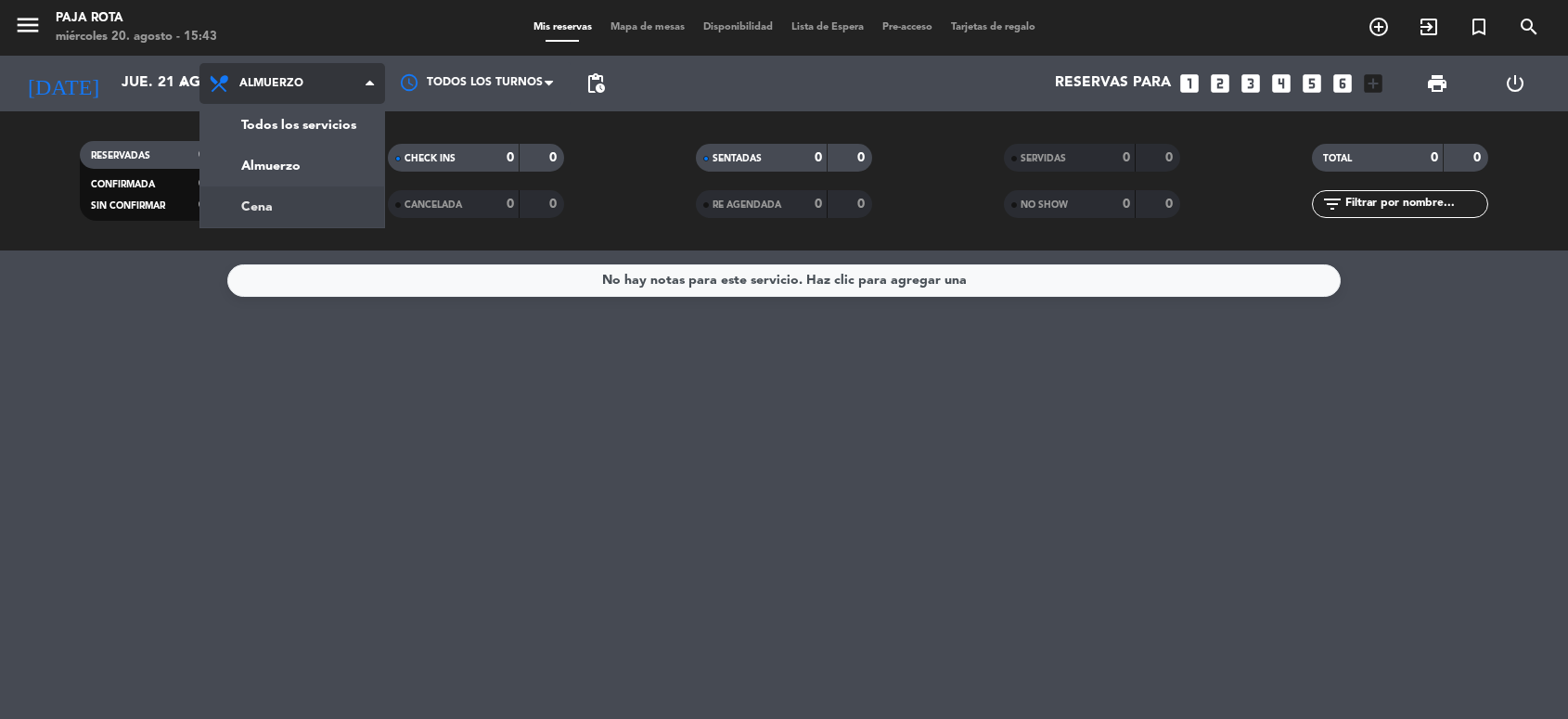
click at [303, 197] on div "menu PAJA ROTA miércoles 20. agosto - 15:43 Mis reservas Mapa de mesas Disponib…" at bounding box center [784, 125] width 1568 height 251
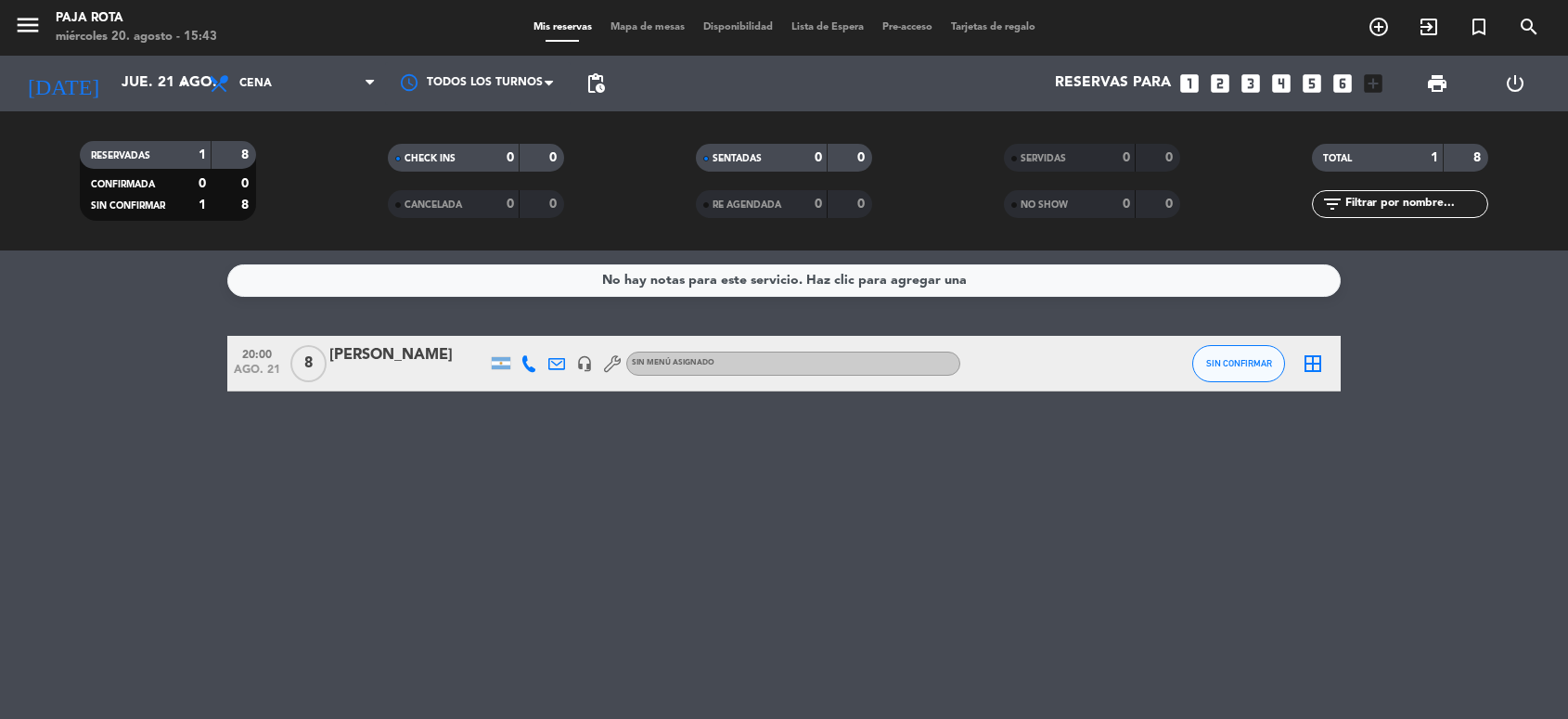
click at [119, 439] on div "No hay notas para este servicio. Haz clic para agregar una 20:00 ago. 21 8 [PER…" at bounding box center [784, 485] width 1568 height 469
